Goal: Find specific page/section: Find specific page/section

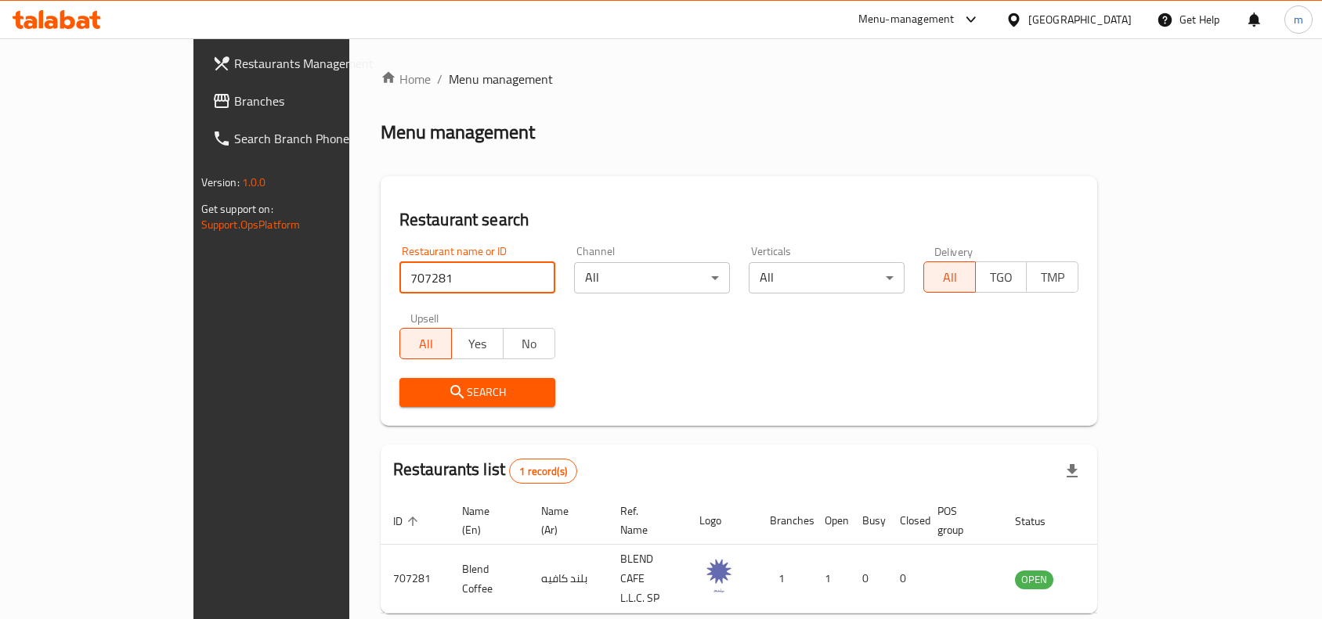
scroll to position [49, 0]
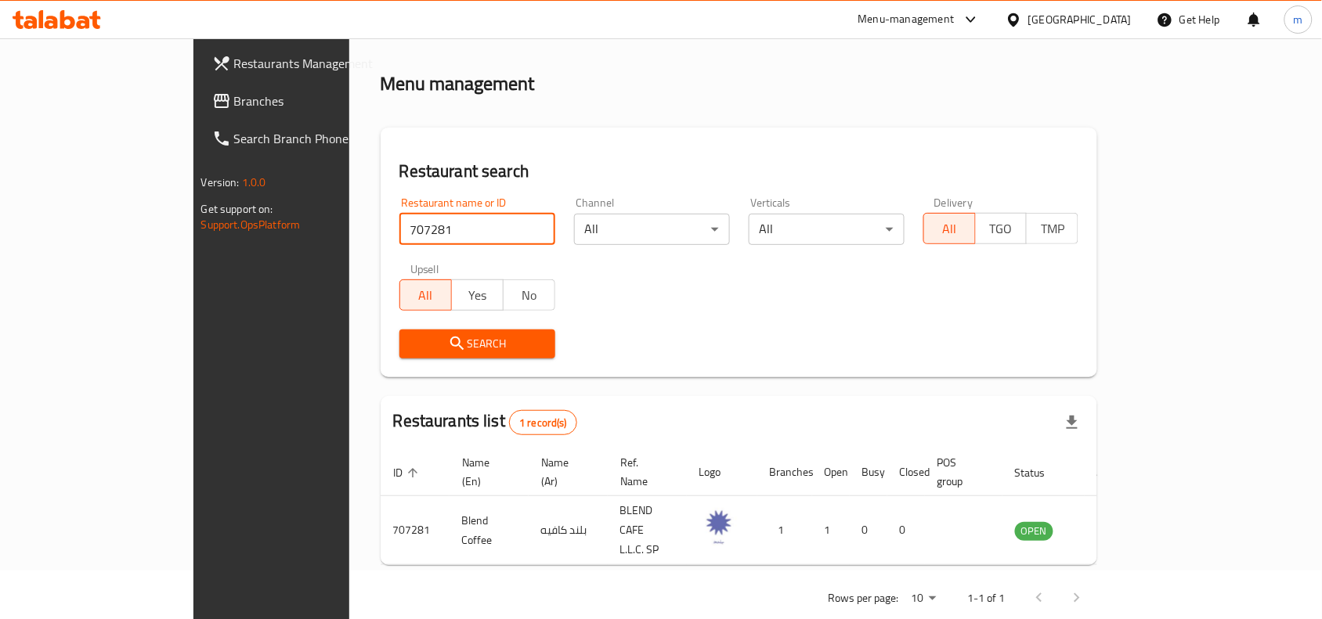
click at [200, 86] on link "Branches" at bounding box center [307, 101] width 215 height 38
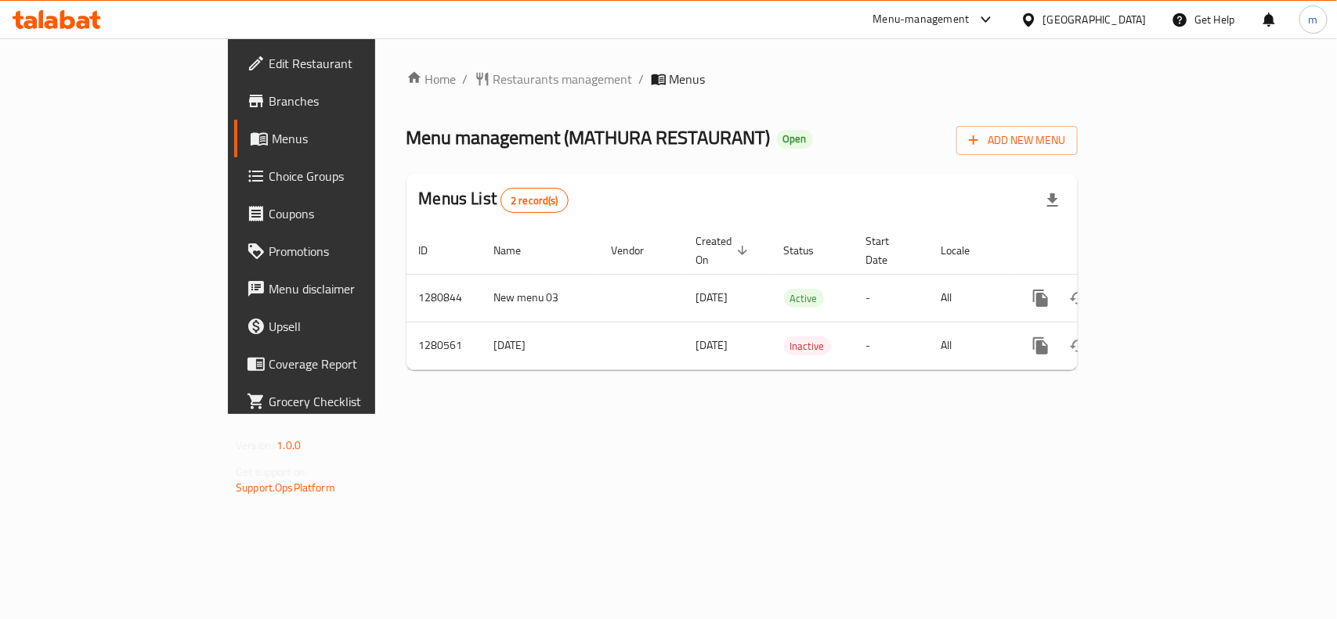
click at [234, 153] on link "Menus" at bounding box center [342, 139] width 217 height 38
click at [80, 9] on div at bounding box center [57, 19] width 114 height 31
click at [72, 25] on icon at bounding box center [67, 19] width 15 height 19
